Goal: Transaction & Acquisition: Purchase product/service

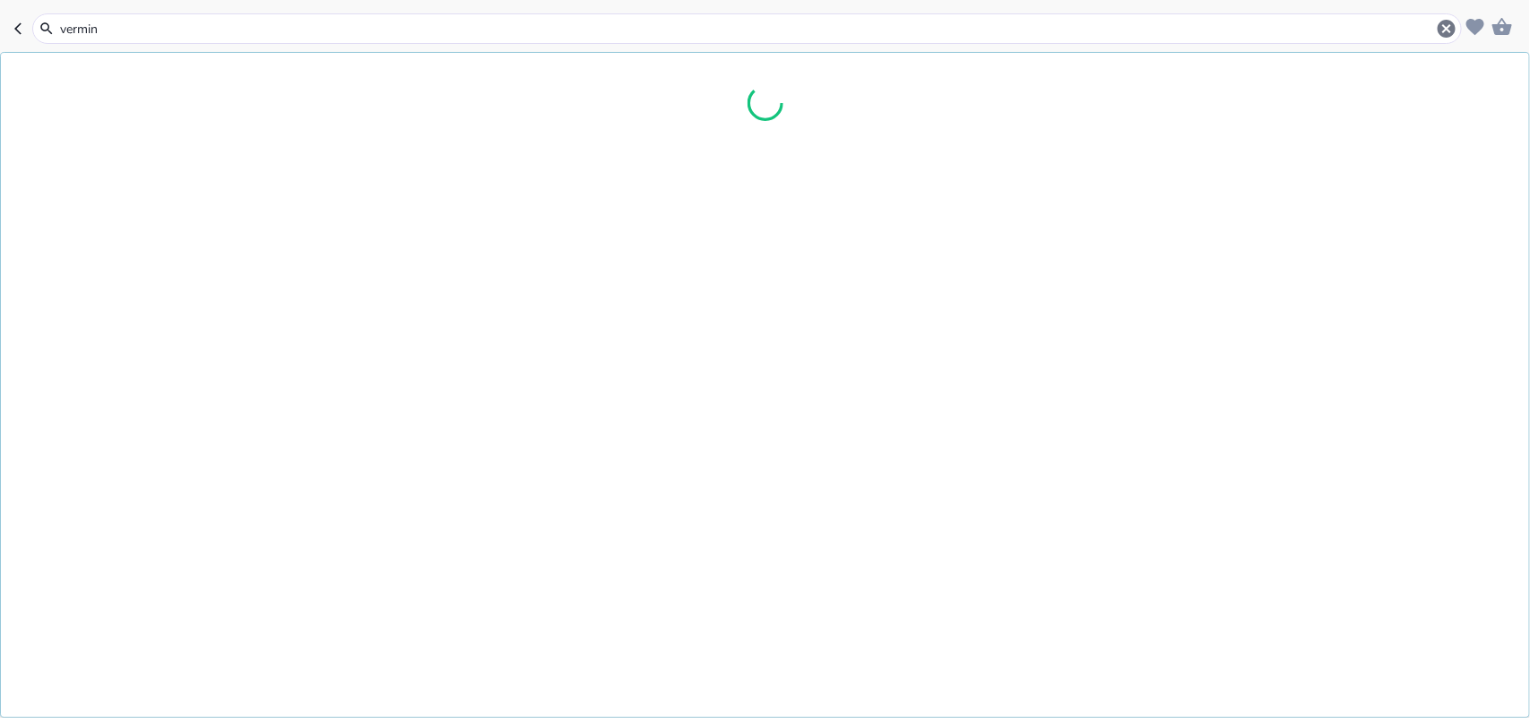
type input "vermint"
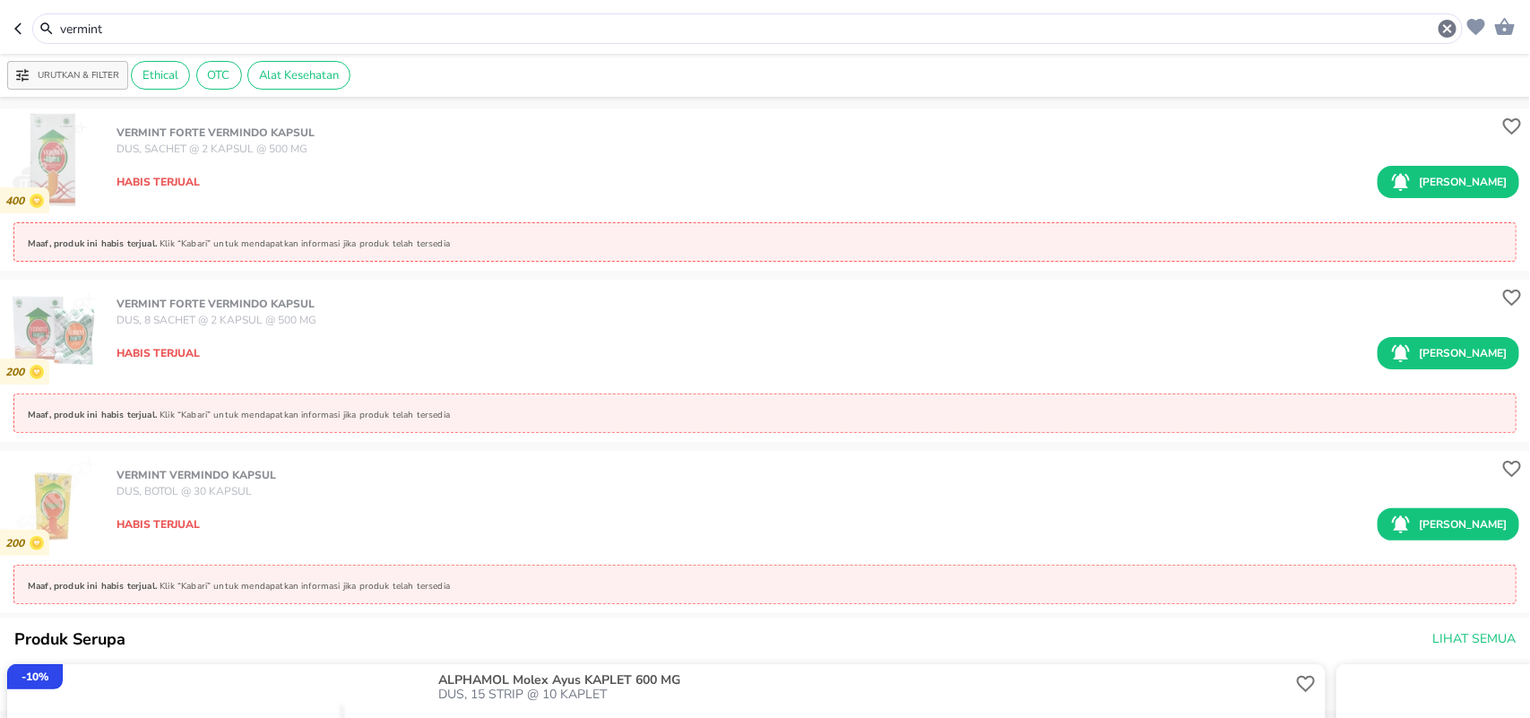
drag, startPoint x: 137, startPoint y: 32, endPoint x: 0, endPoint y: 54, distance: 138.8
click at [0, 54] on div "vermint Urutkan & Filter Ethical OTC Alat Kesehatan 400 VERMINT FORTE Vermindo …" at bounding box center [765, 359] width 1530 height 718
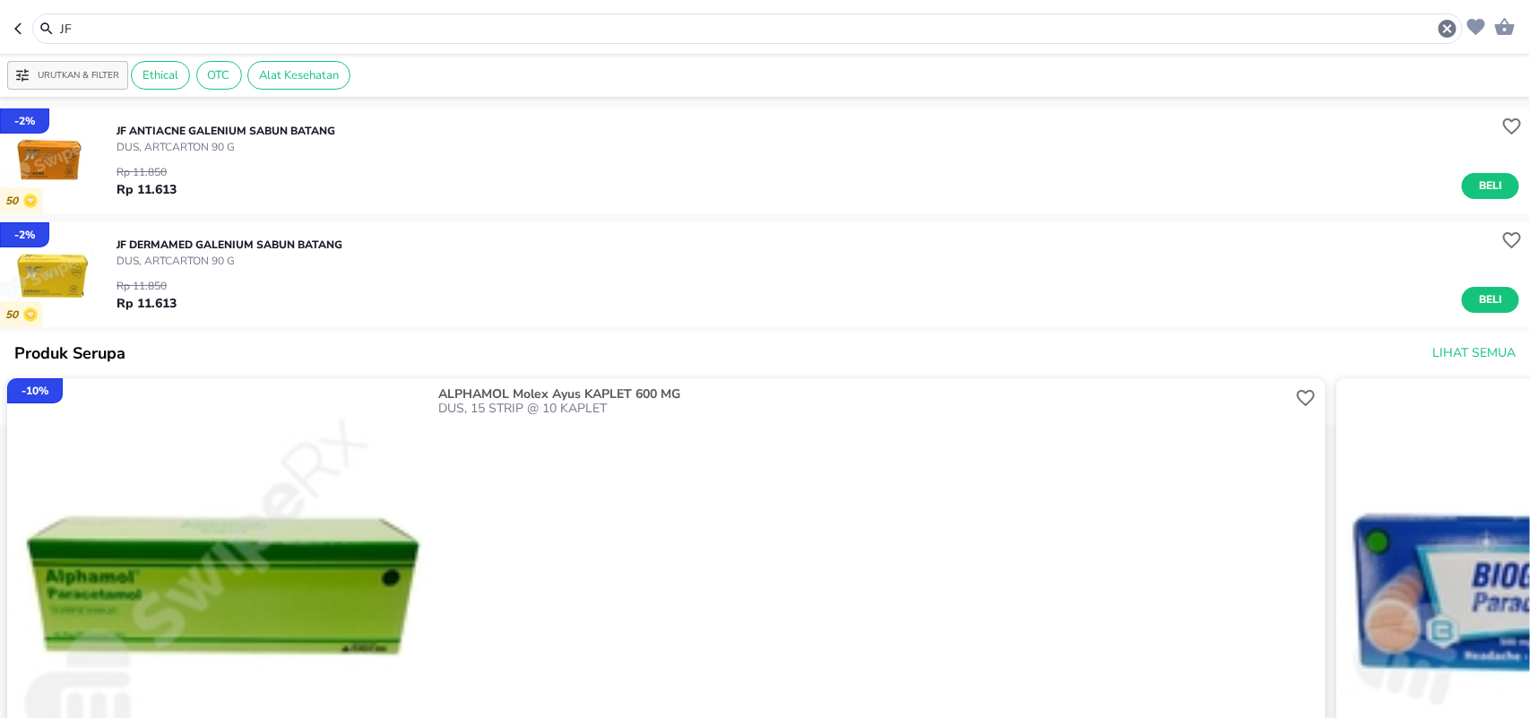
click at [87, 166] on img "button" at bounding box center [52, 160] width 105 height 105
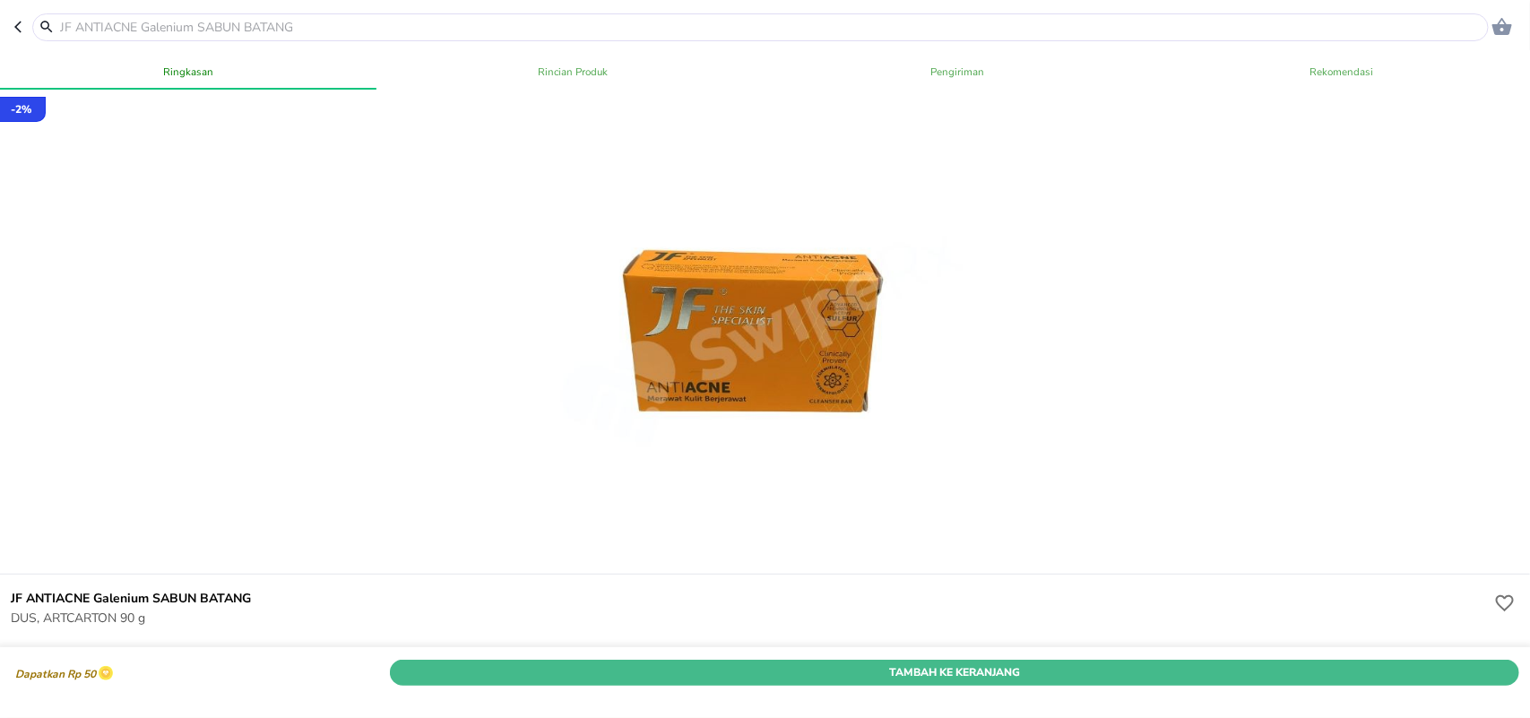
click at [677, 663] on span "Tambah Ke Keranjang" at bounding box center [954, 672] width 1103 height 19
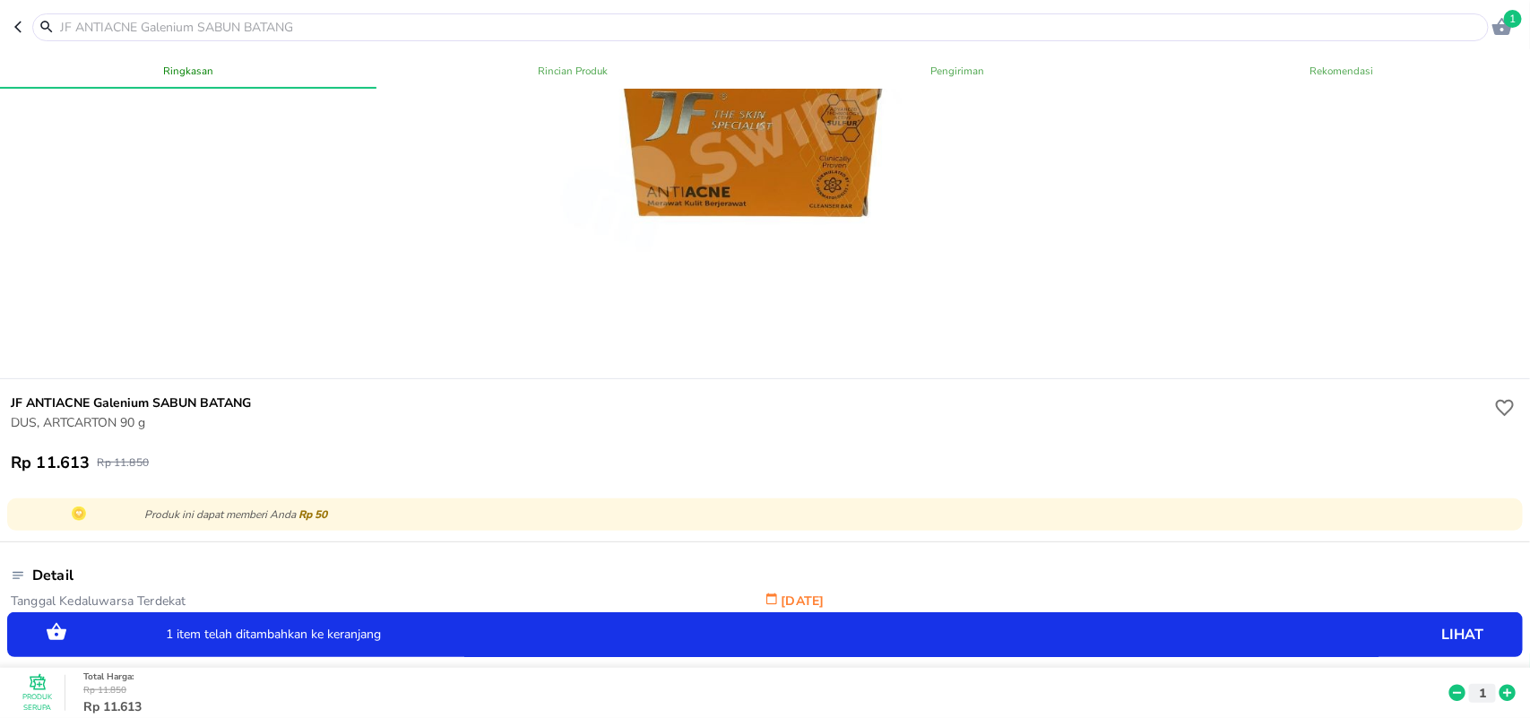
scroll to position [224, 0]
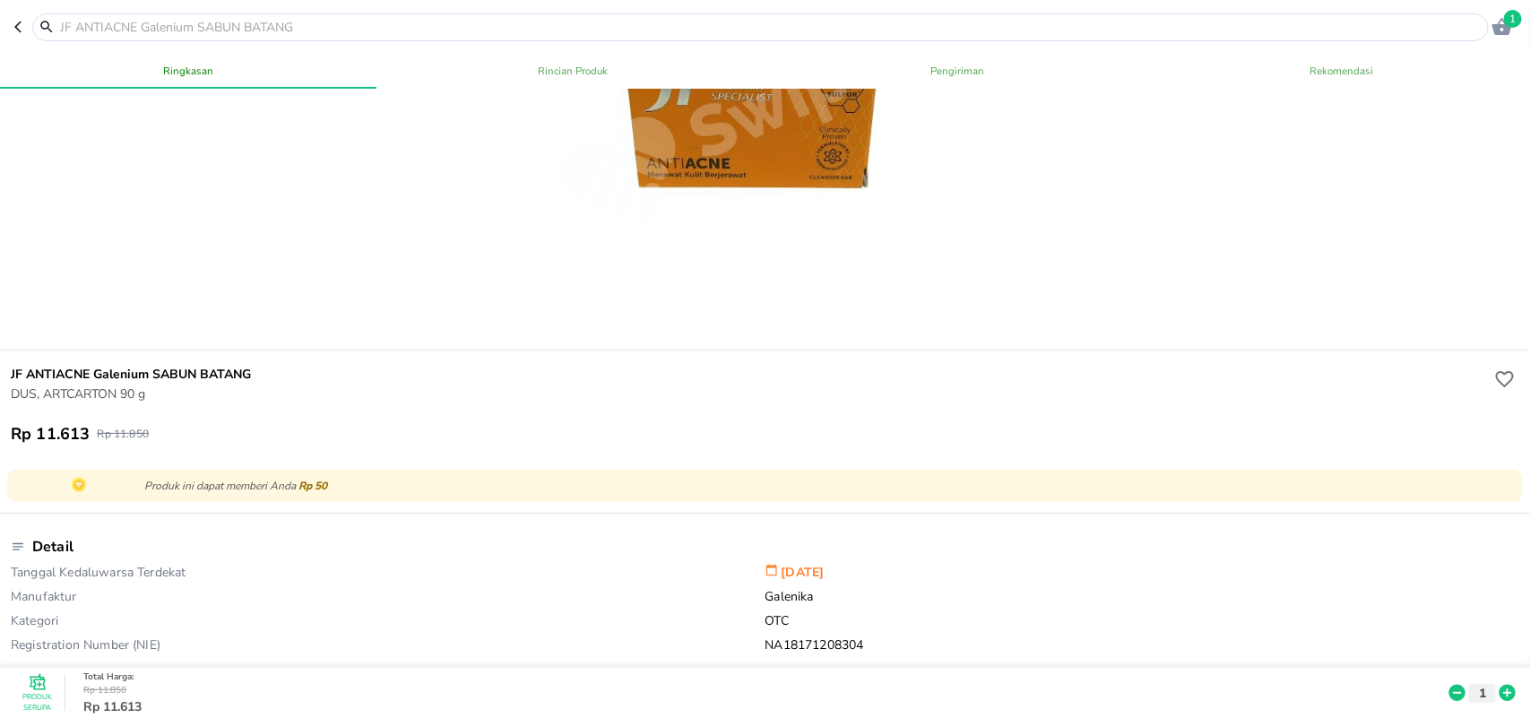
click at [15, 20] on icon "button" at bounding box center [21, 27] width 14 height 14
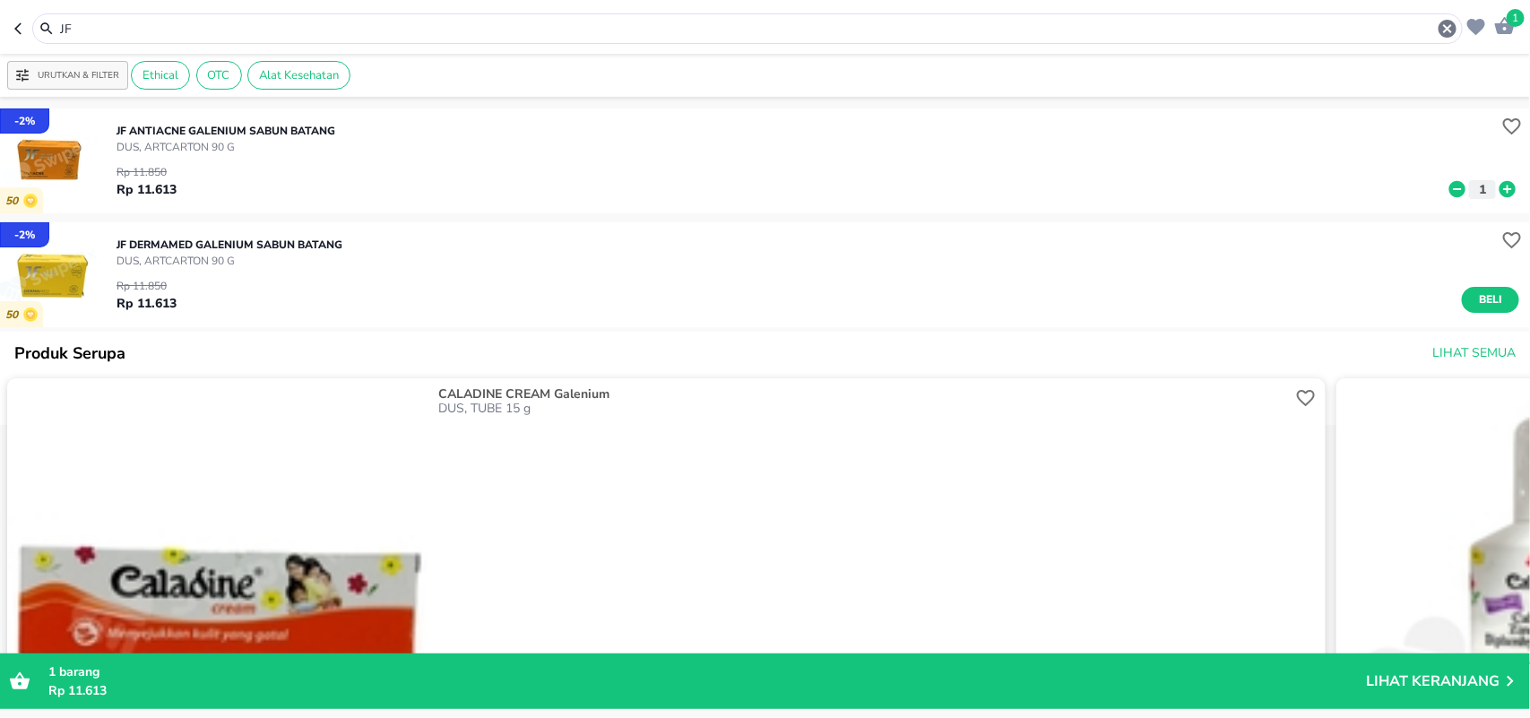
click at [15, 32] on icon "button" at bounding box center [21, 29] width 14 height 14
type input "vermint"
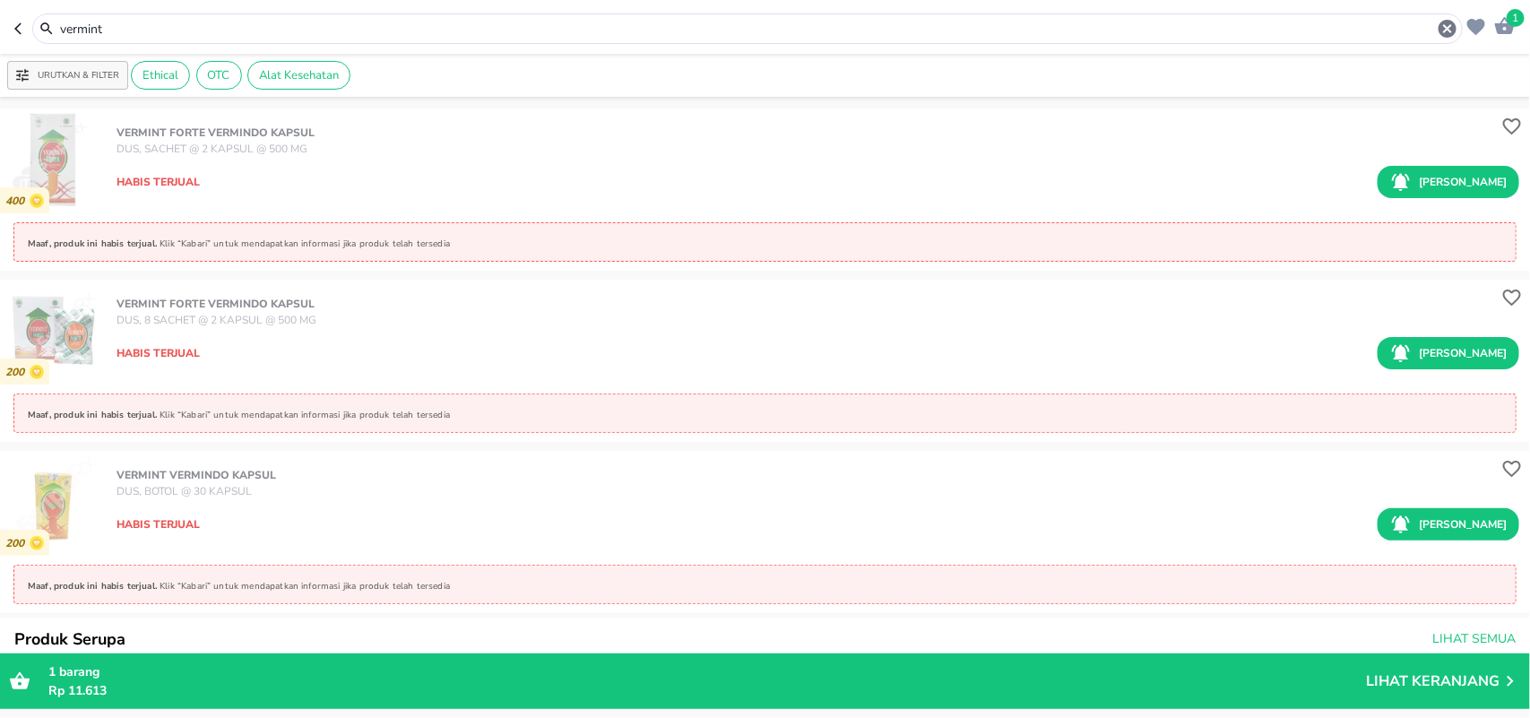
click at [23, 30] on icon "button" at bounding box center [21, 29] width 14 height 14
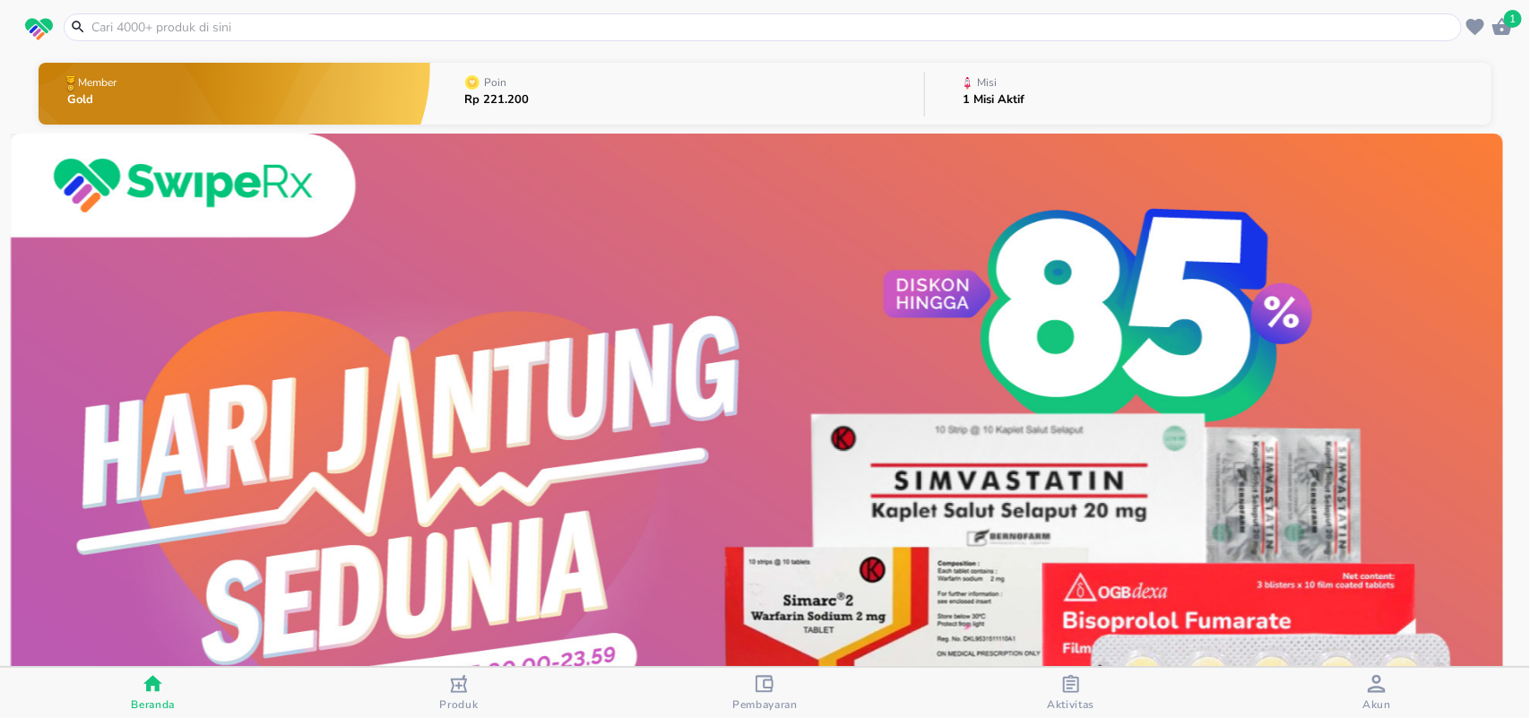
click at [765, 695] on div "button" at bounding box center [765, 686] width 18 height 22
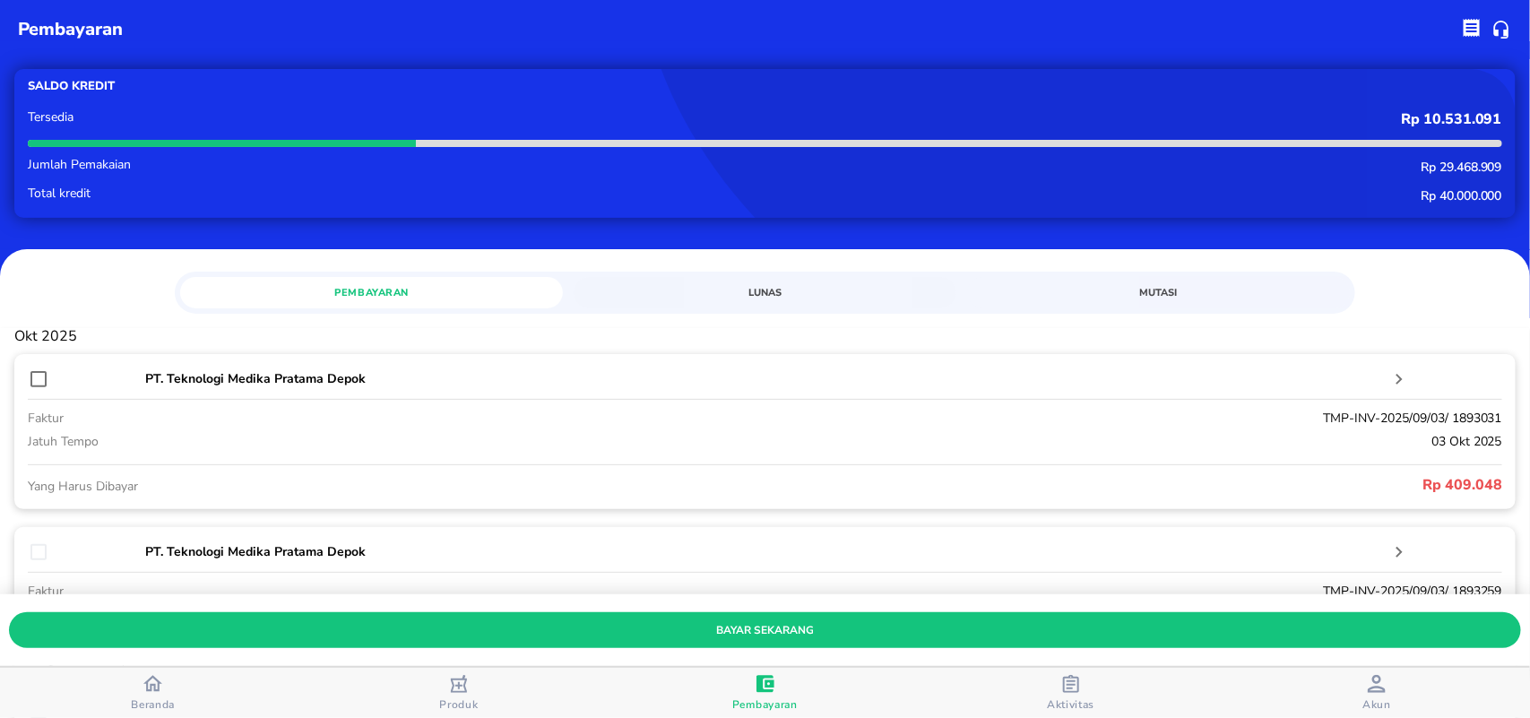
click at [152, 695] on div "button" at bounding box center [152, 685] width 19 height 23
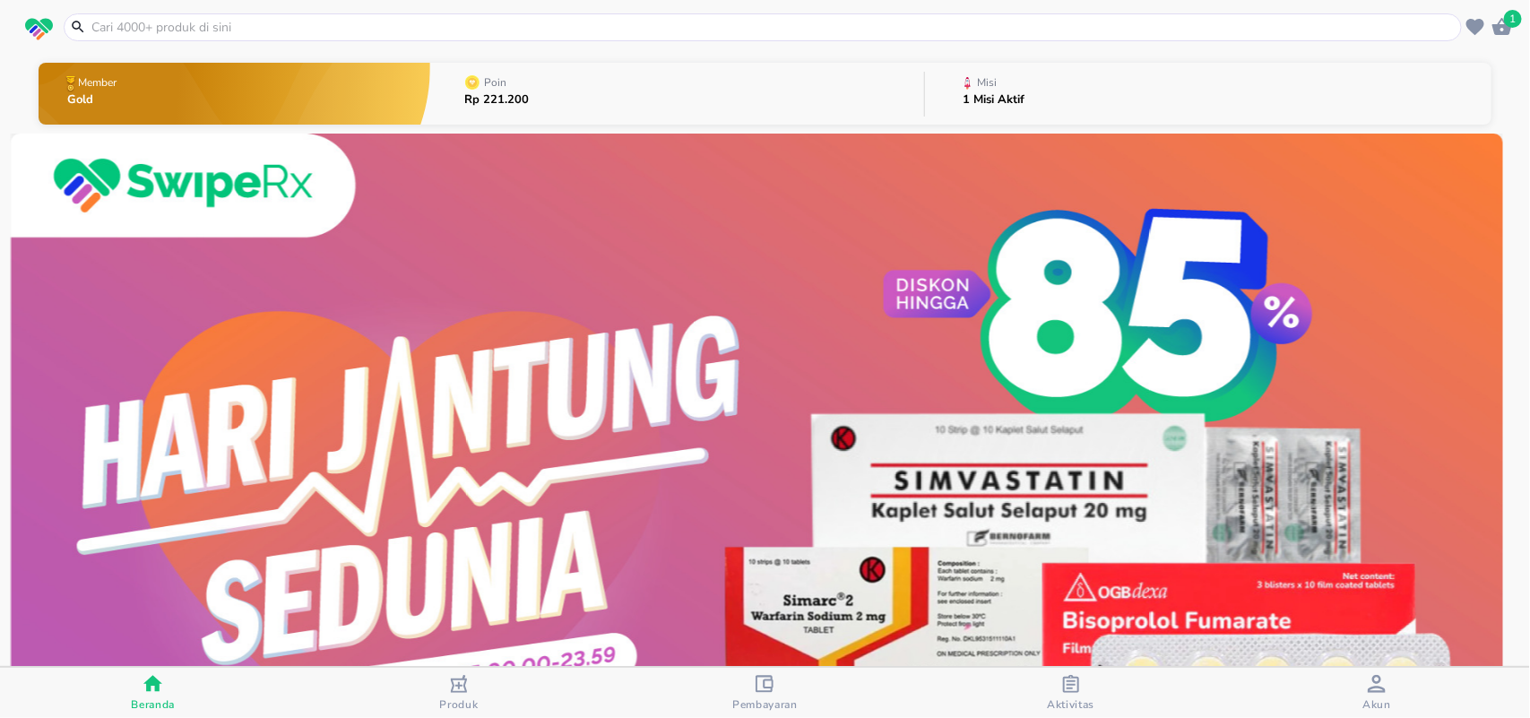
click at [271, 28] on input "text" at bounding box center [774, 27] width 1368 height 19
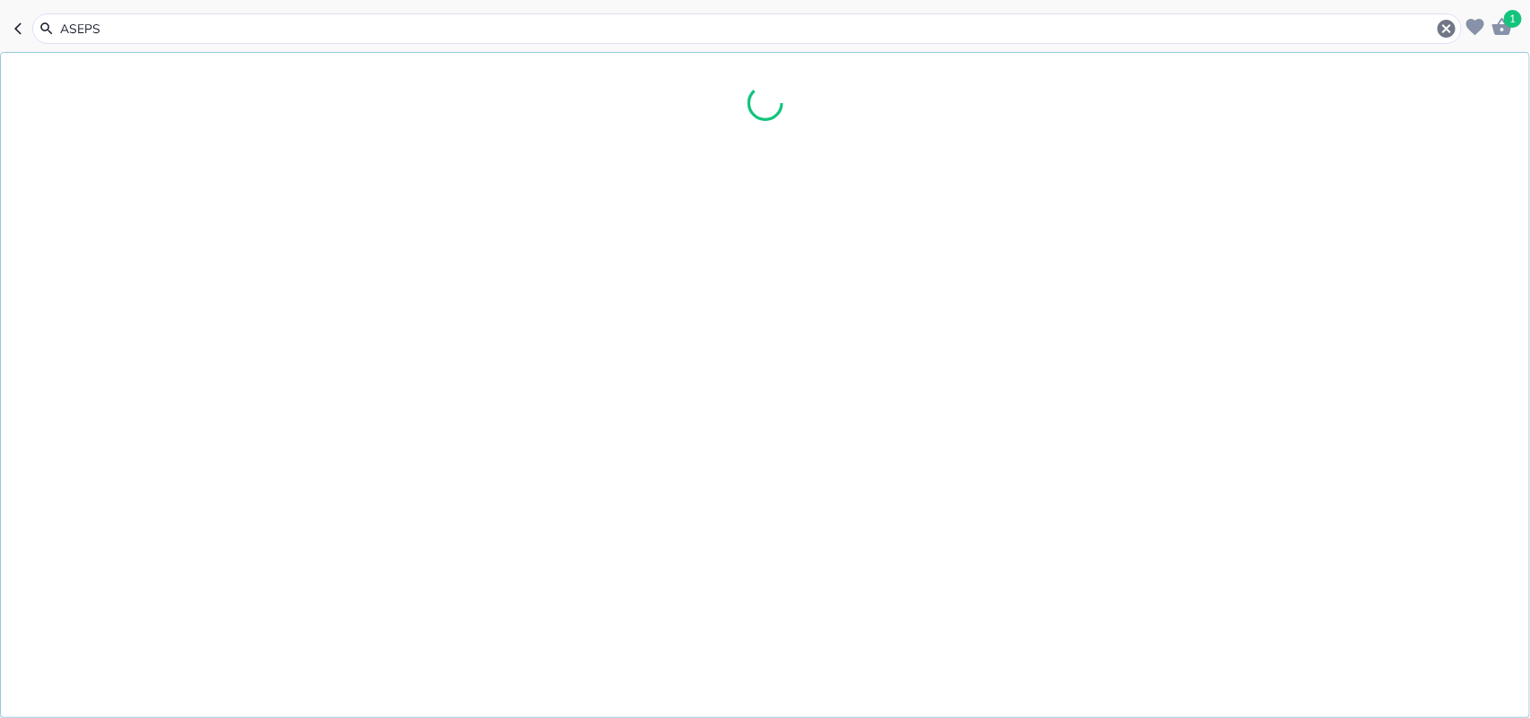
type input "ASEPSO"
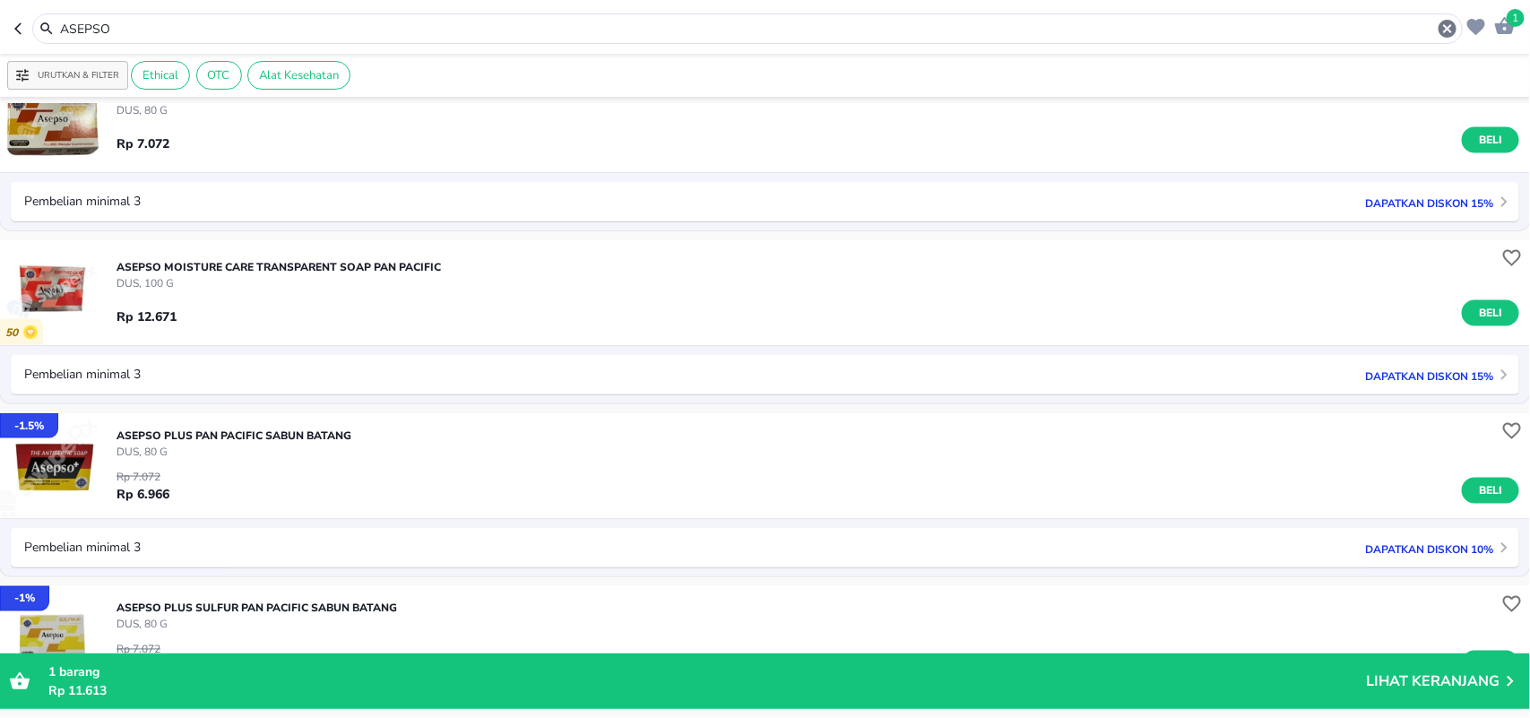
scroll to position [1031, 0]
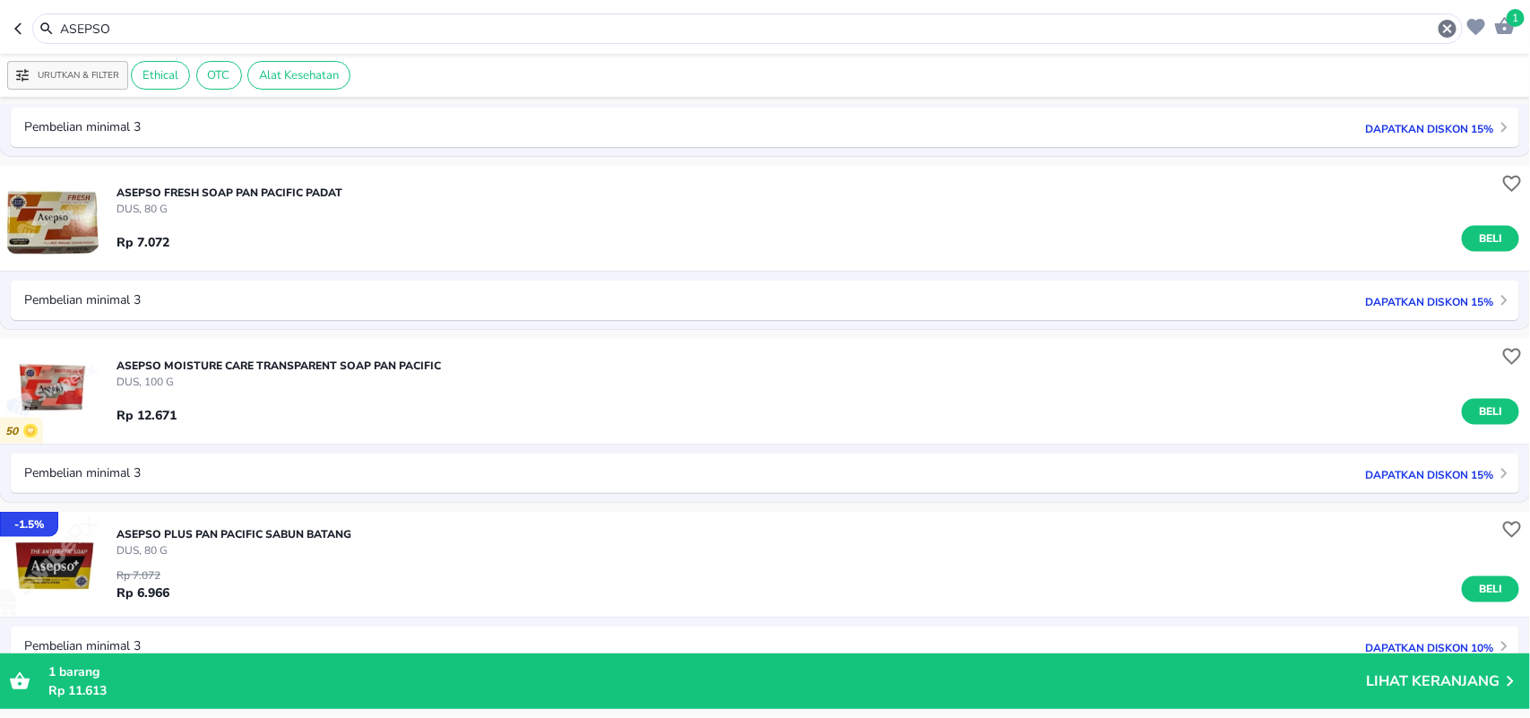
click at [28, 554] on img "button" at bounding box center [52, 564] width 105 height 105
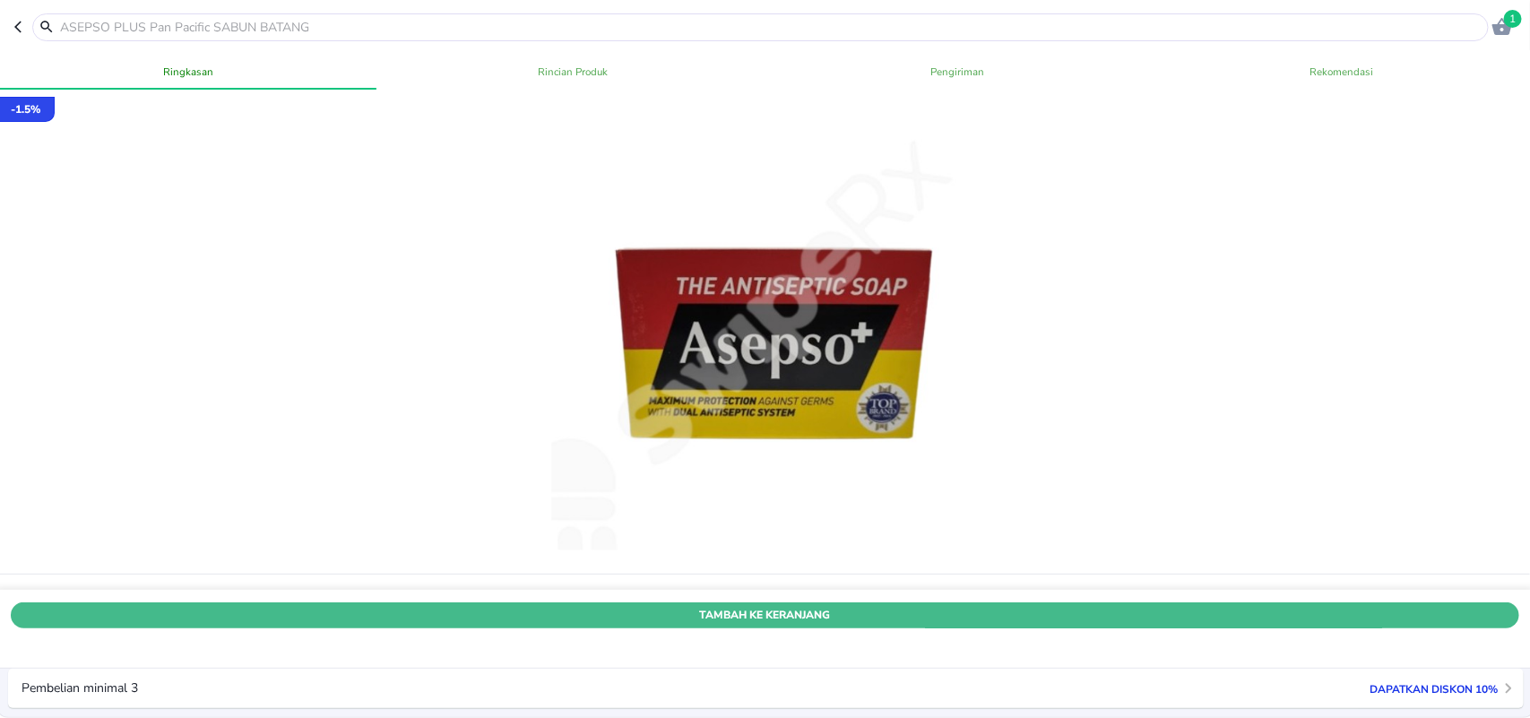
click at [234, 606] on span "Tambah Ke Keranjang" at bounding box center [765, 615] width 1482 height 19
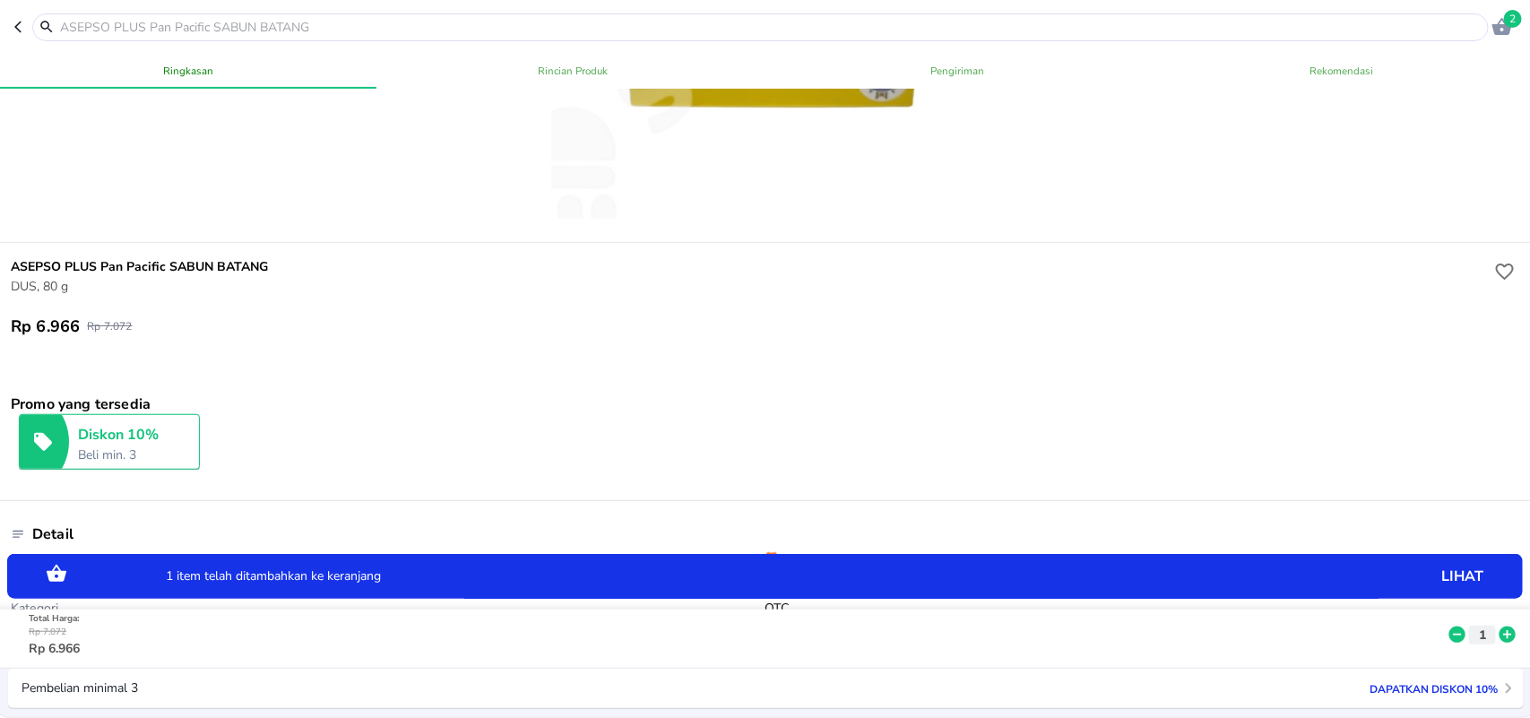
scroll to position [355, 0]
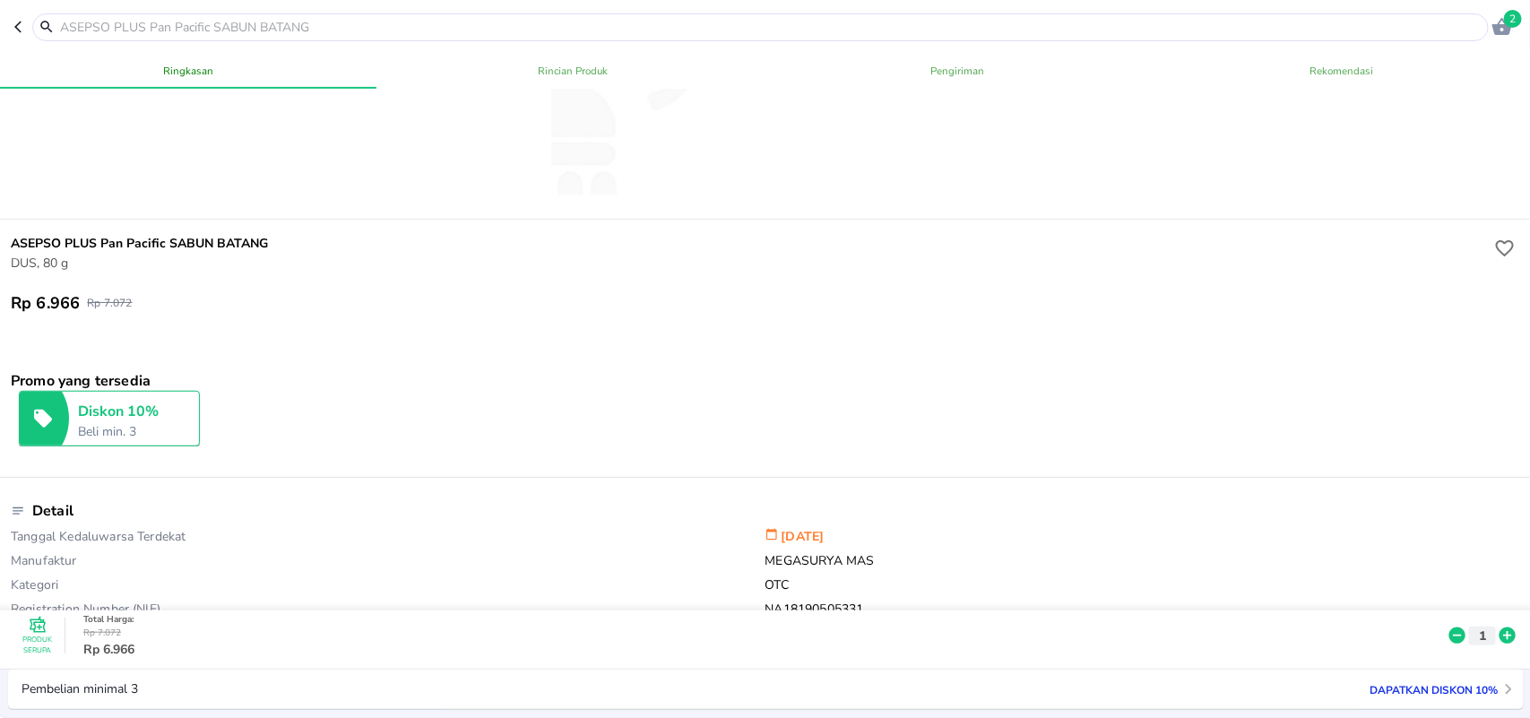
click at [314, 30] on input "text" at bounding box center [771, 27] width 1426 height 19
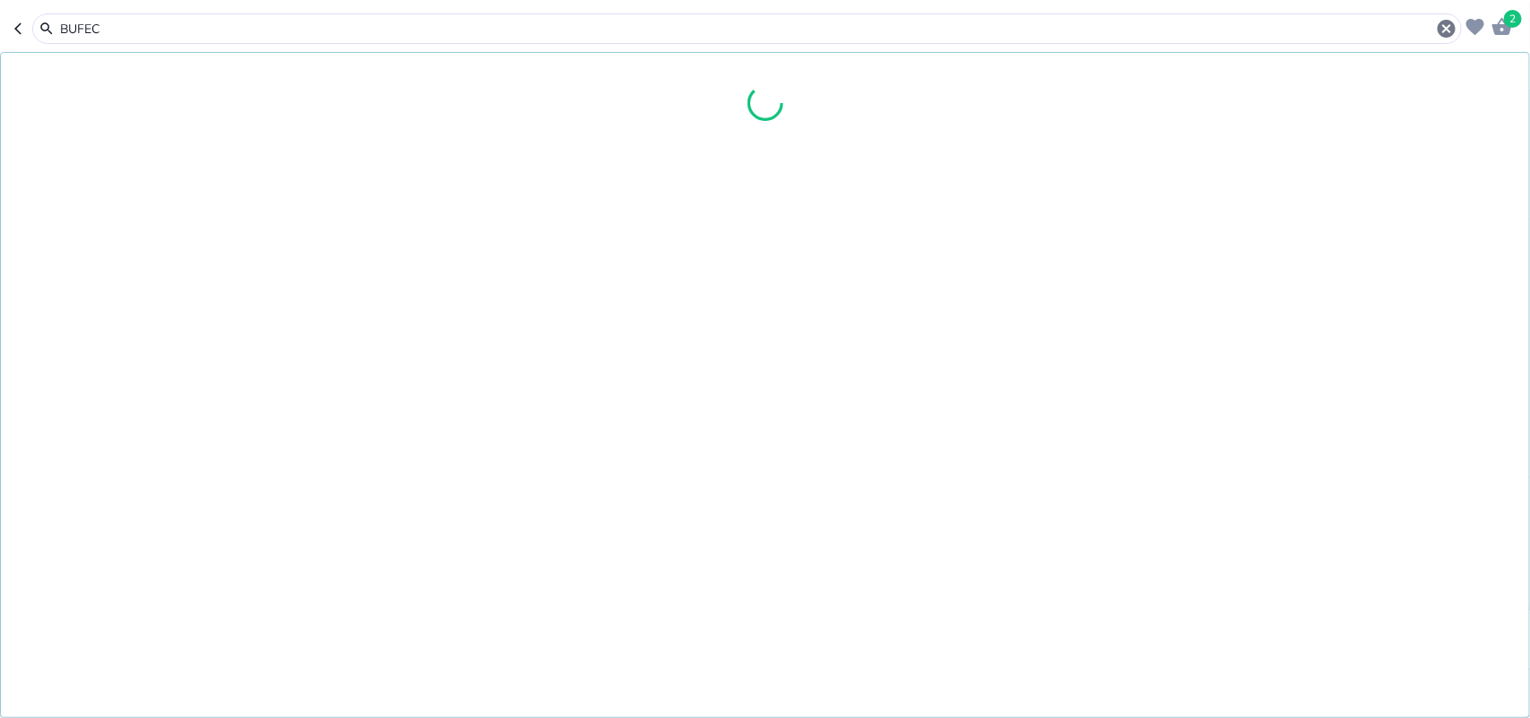
type input "BUFECT"
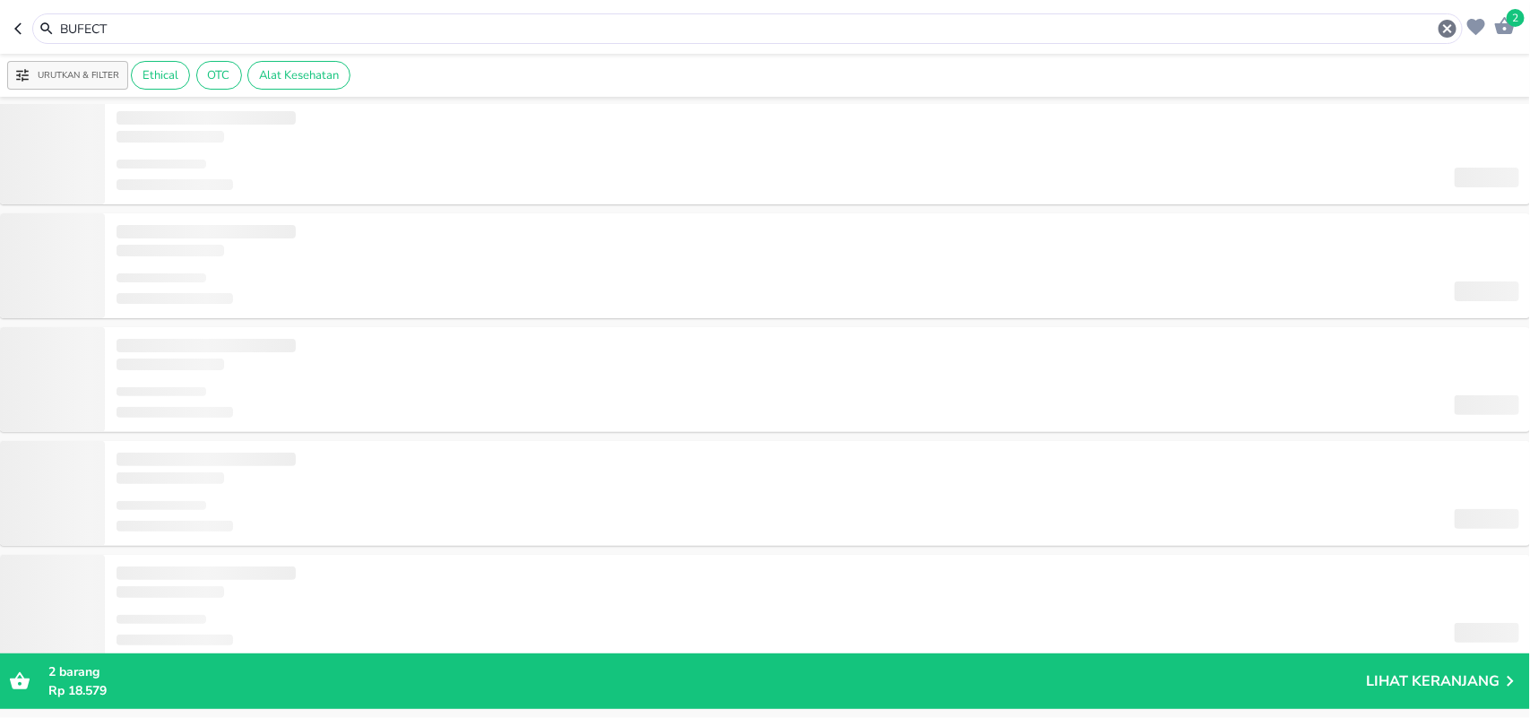
type input "BUFECT"
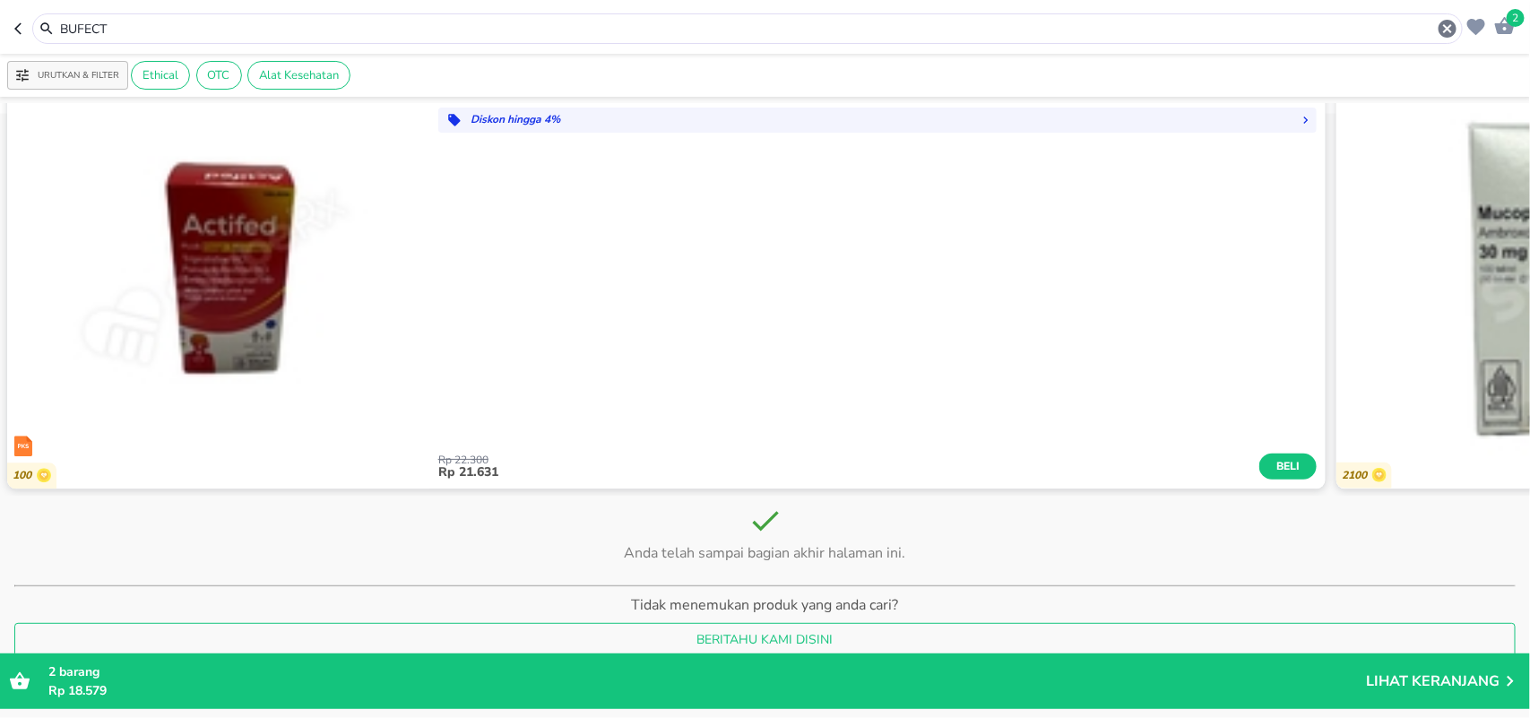
scroll to position [4849, 0]
click at [321, 21] on input "BUFECT" at bounding box center [747, 29] width 1379 height 19
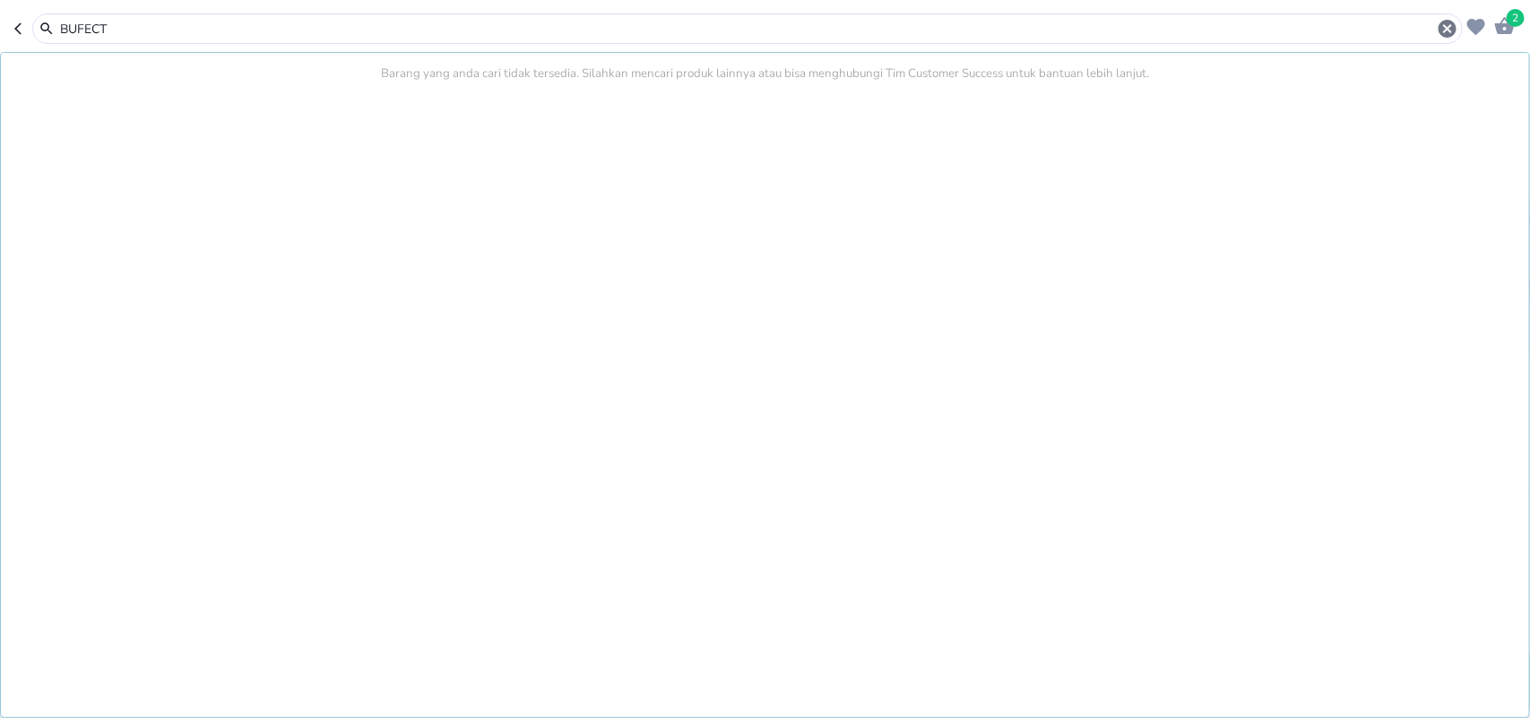
scroll to position [880, 0]
